Goal: Task Accomplishment & Management: Manage account settings

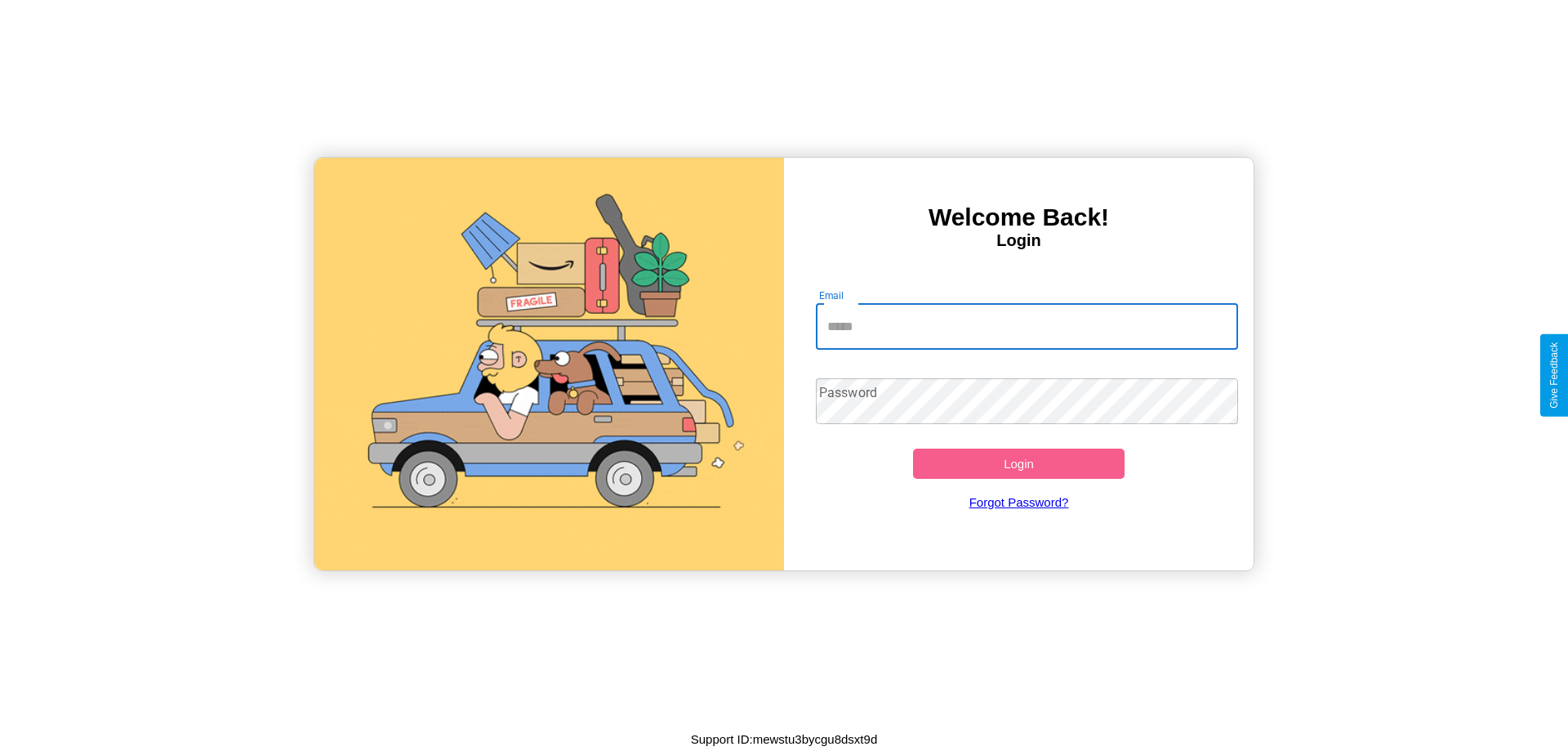
click at [1026, 326] on input "Email" at bounding box center [1027, 327] width 423 height 45
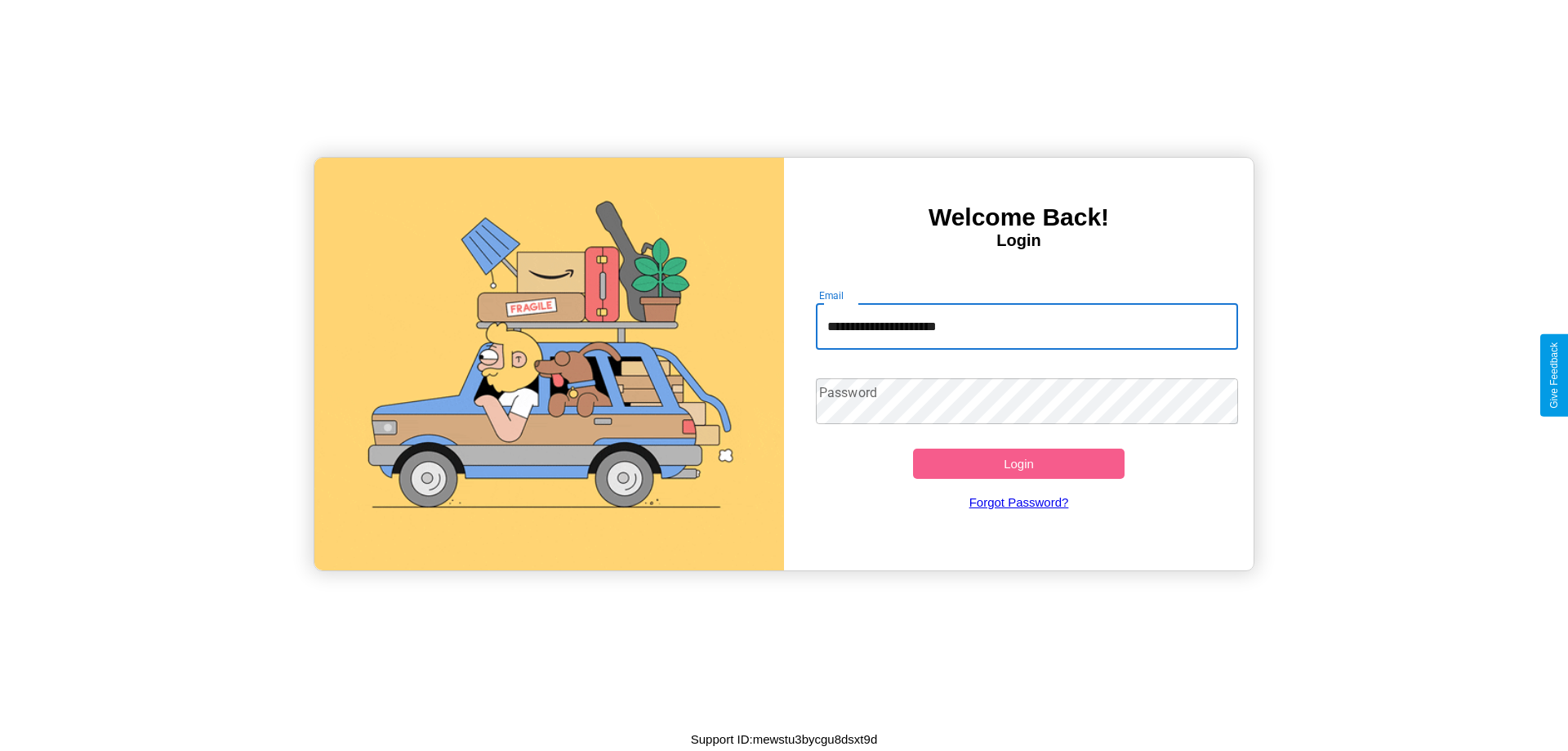
type input "**********"
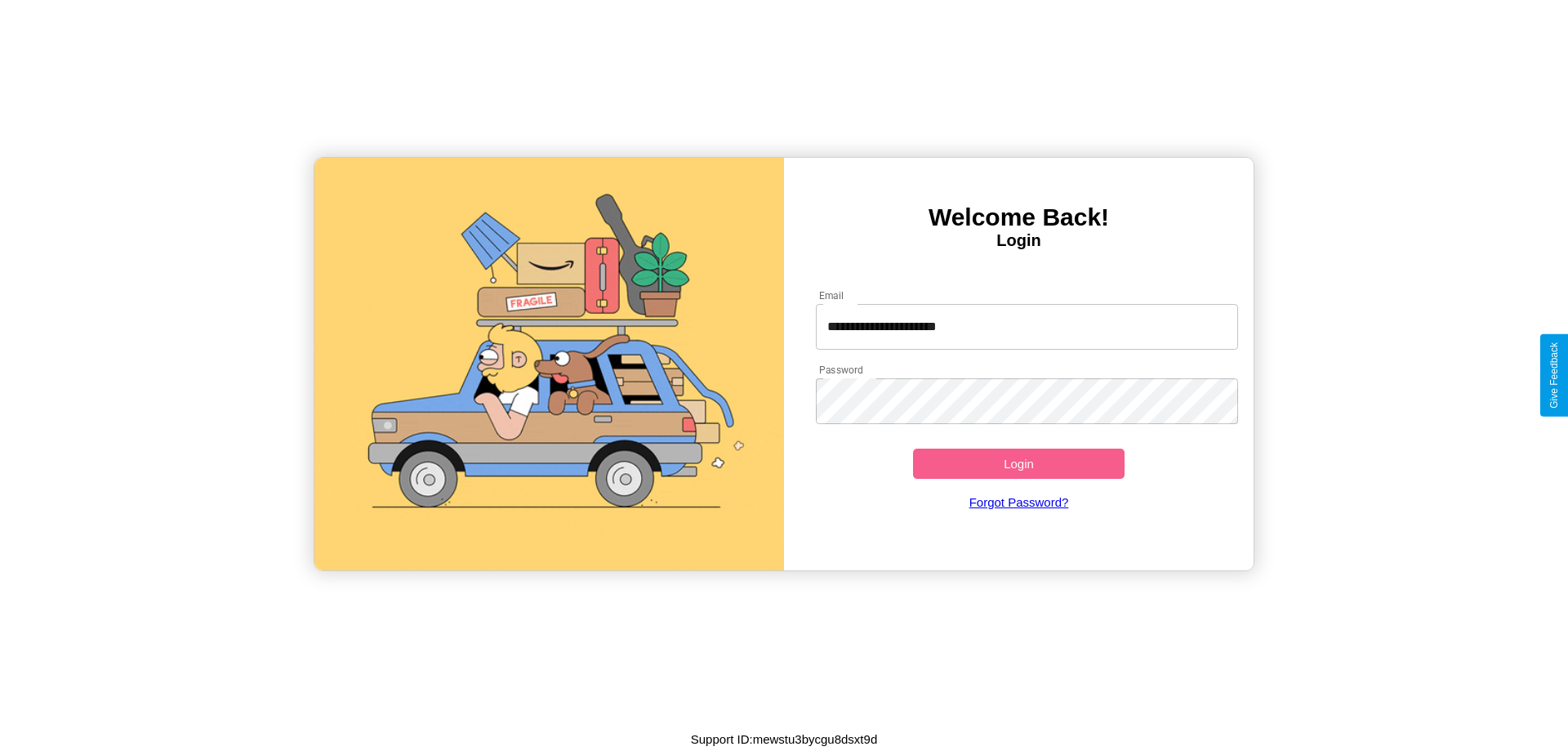
click at [1019, 463] on button "Login" at bounding box center [1019, 463] width 212 height 30
